Goal: Navigation & Orientation: Find specific page/section

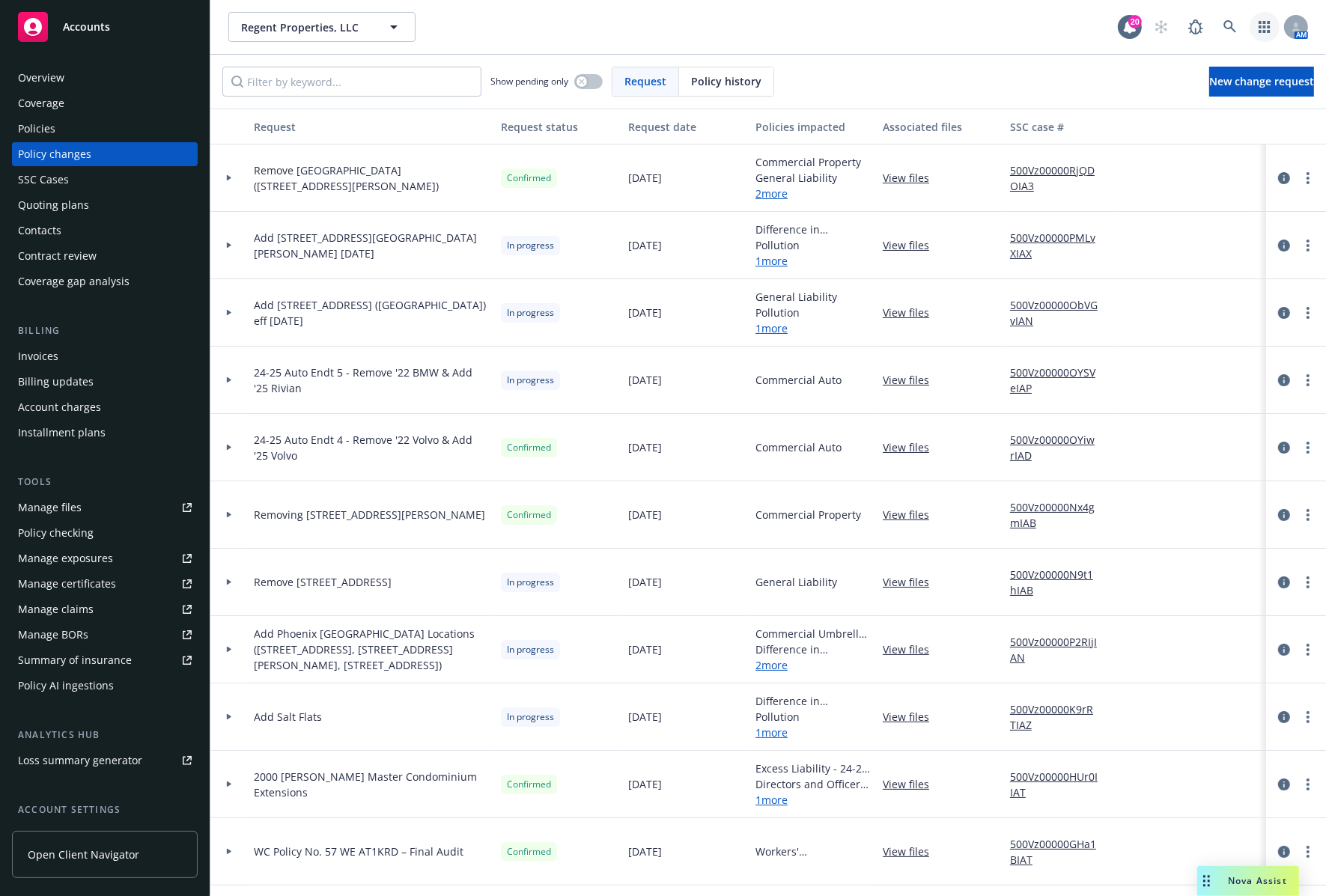
click at [1250, 20] on link "button" at bounding box center [1264, 27] width 30 height 30
click at [31, 26] on rect at bounding box center [33, 27] width 30 height 30
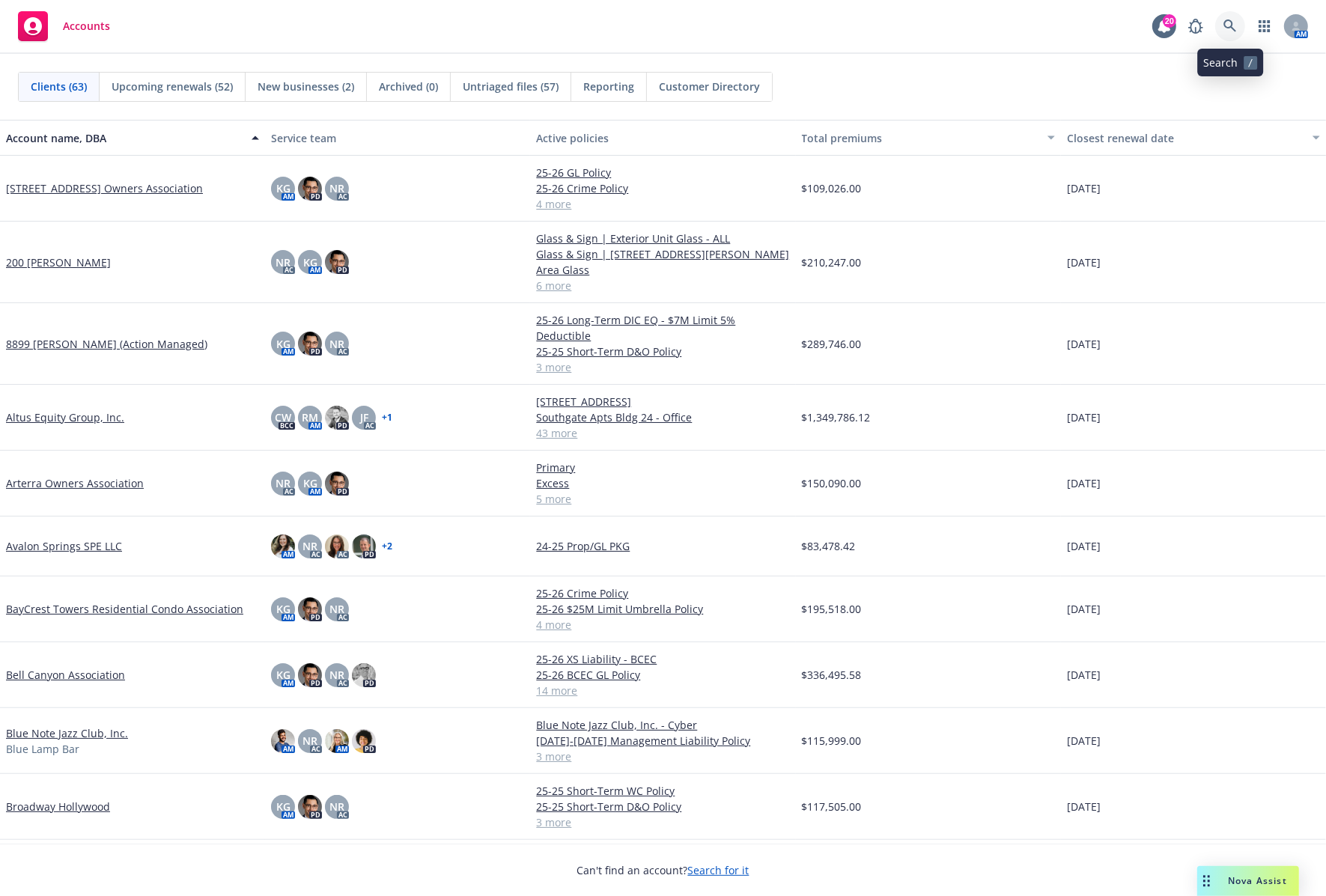
click at [1225, 31] on icon at bounding box center [1230, 26] width 14 height 14
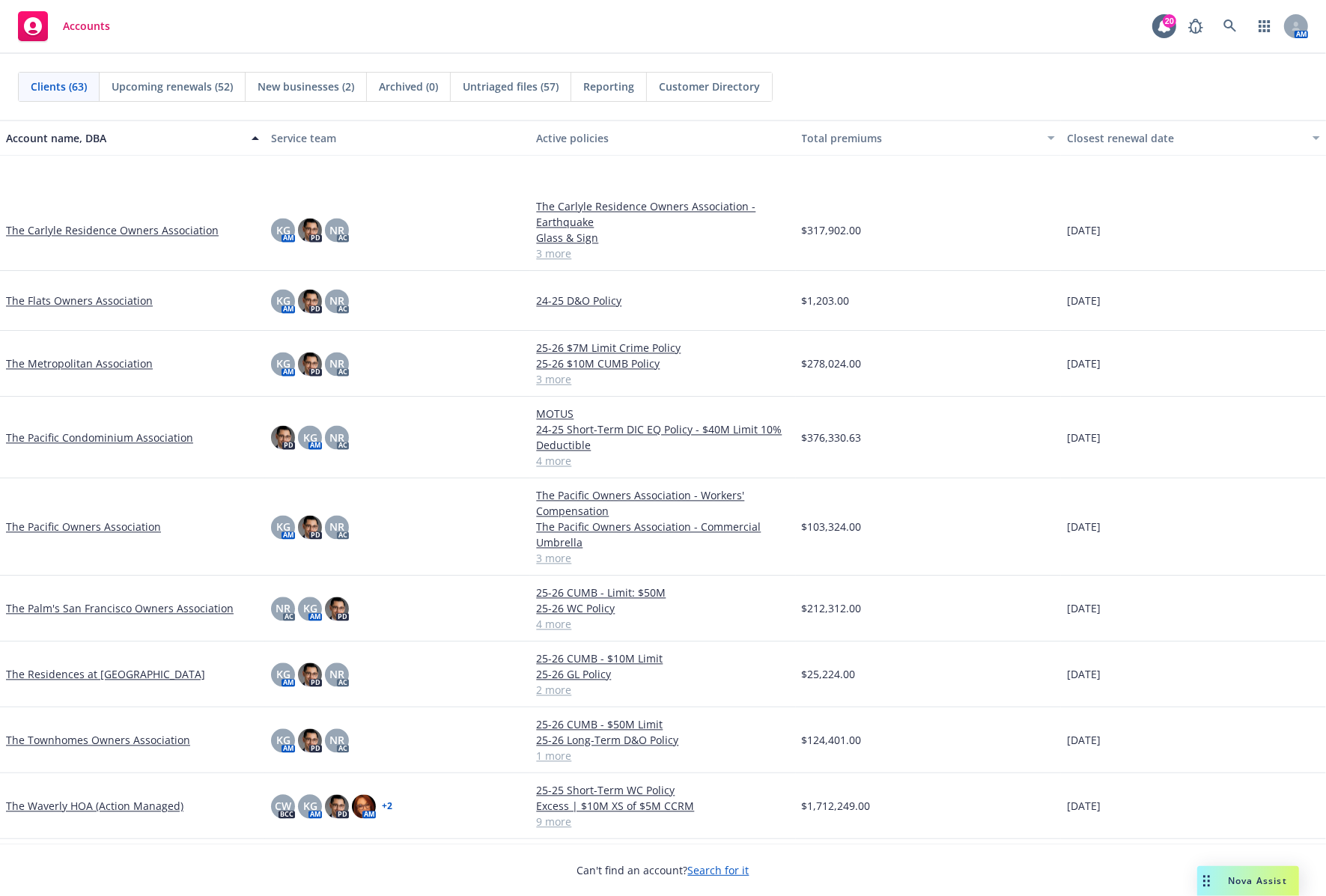
scroll to position [3224, 0]
